Goal: Task Accomplishment & Management: Manage account settings

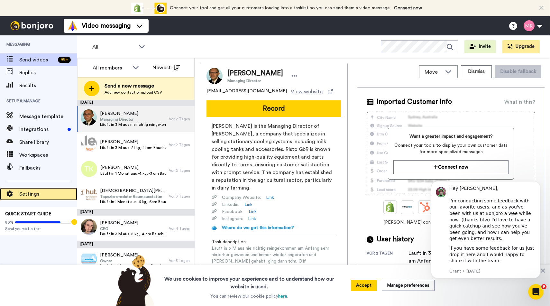
click at [35, 196] on span "Settings" at bounding box center [48, 194] width 58 height 8
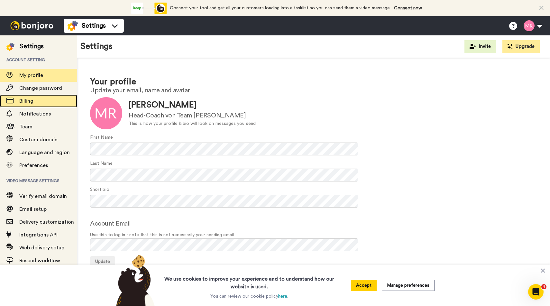
click at [34, 99] on span "Billing" at bounding box center [48, 101] width 58 height 8
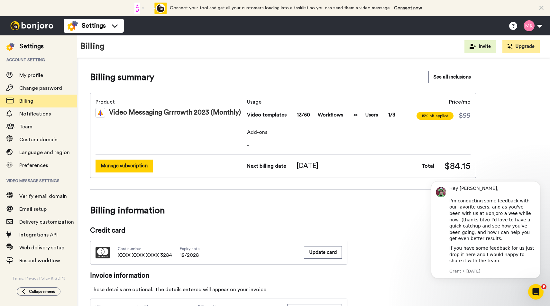
click at [142, 168] on button "Manage subscription" at bounding box center [124, 166] width 57 height 13
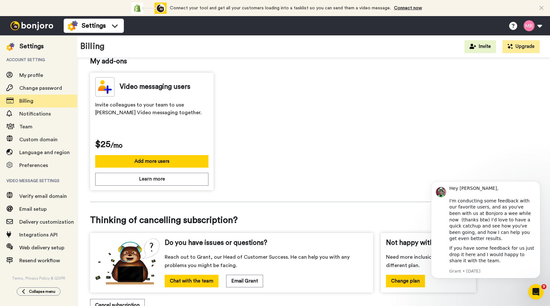
scroll to position [197, 0]
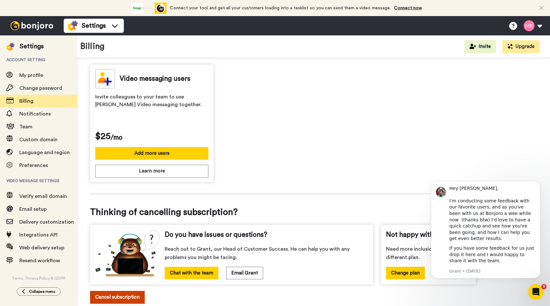
click at [107, 294] on button "Cancel subscription" at bounding box center [117, 297] width 55 height 13
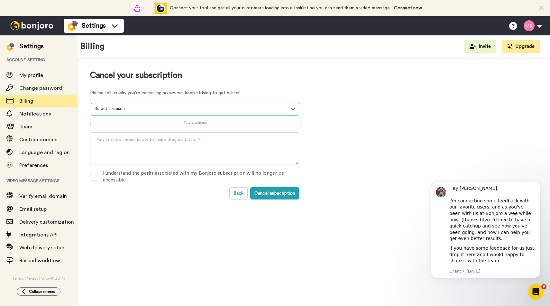
click at [171, 108] on div at bounding box center [189, 108] width 189 height 7
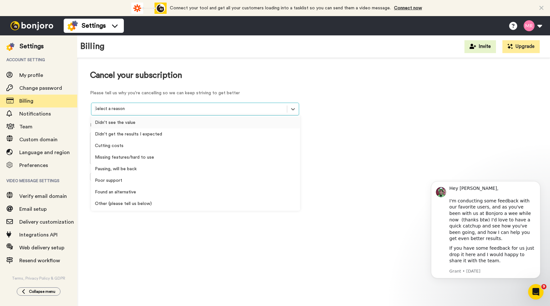
click at [157, 124] on div "Didn't see the value" at bounding box center [195, 123] width 209 height 12
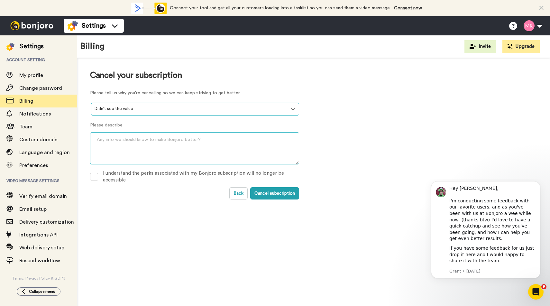
click at [152, 150] on textarea at bounding box center [194, 148] width 209 height 32
type textarea "did not use it"
click at [93, 177] on span at bounding box center [94, 177] width 8 height 8
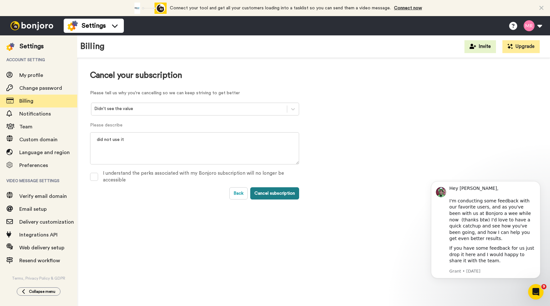
click at [266, 194] on button "Cancel subscription" at bounding box center [274, 193] width 49 height 12
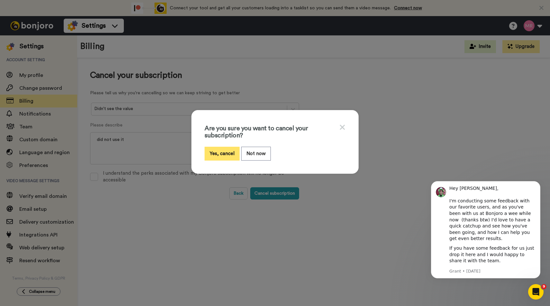
click at [224, 153] on button "Yes, cancel" at bounding box center [222, 154] width 35 height 14
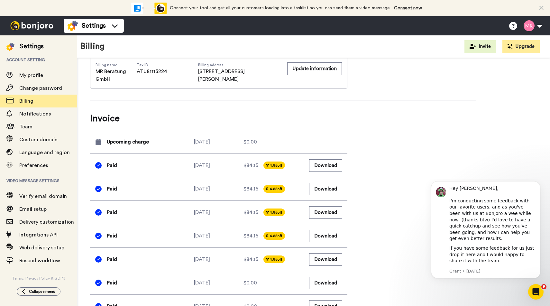
scroll to position [245, 0]
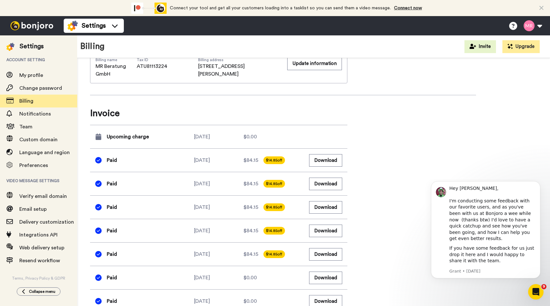
click at [358, 127] on div "Billing summary See all inclusions Product Video Messaging Grrrowth 2023 (Month…" at bounding box center [283, 69] width 386 height 487
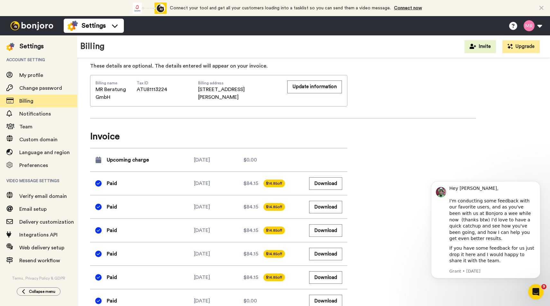
scroll to position [245, 0]
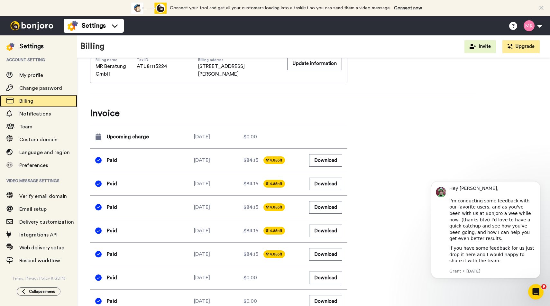
click at [28, 102] on span "Billing" at bounding box center [26, 100] width 14 height 5
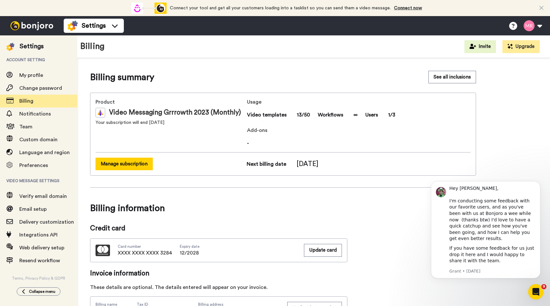
click at [119, 164] on button "Manage subscription" at bounding box center [124, 164] width 57 height 13
